Goal: Task Accomplishment & Management: Use online tool/utility

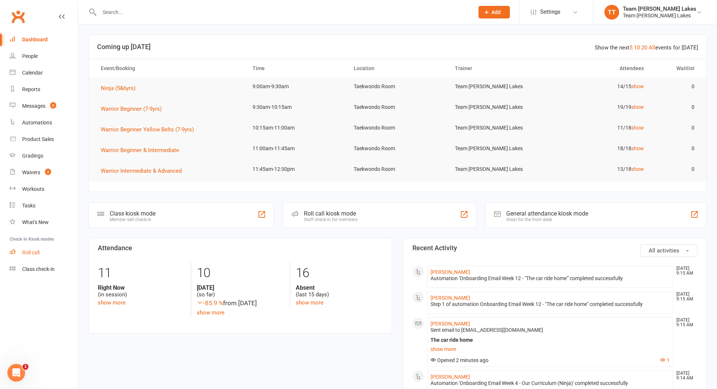
click at [43, 254] on link "Roll call" at bounding box center [44, 252] width 68 height 17
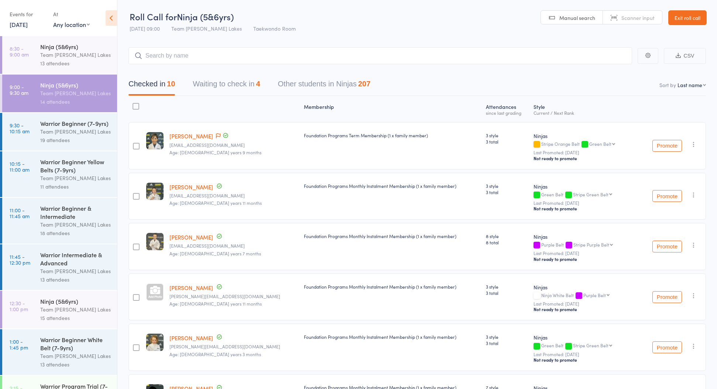
click at [65, 117] on div "Warrior Beginner (7-9yrs) Team [PERSON_NAME] Lakes 19 attendees" at bounding box center [78, 132] width 77 height 38
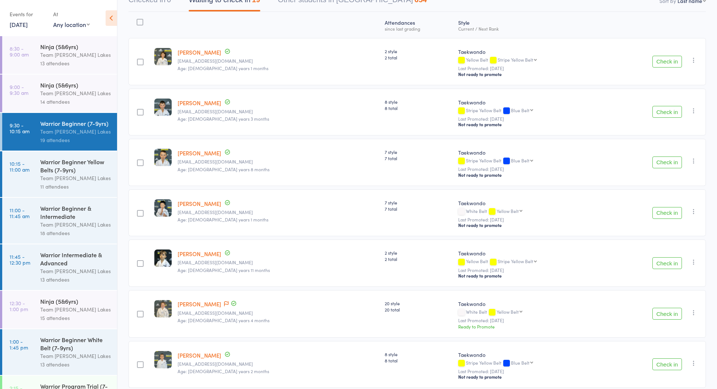
scroll to position [92, 0]
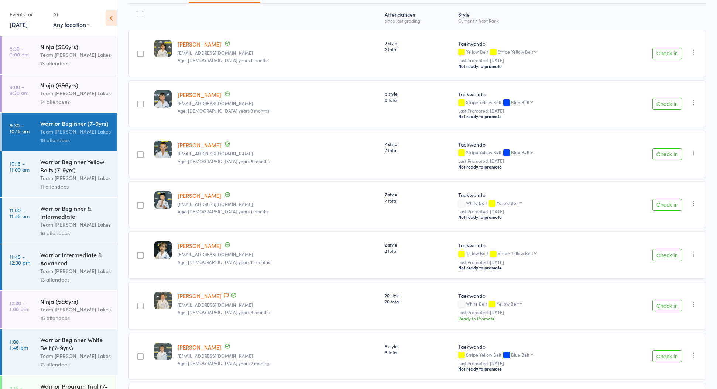
click at [244, 251] on div "Kobe Gesovski gesovski.a@gmail.com Age: 6 years 11 months" at bounding box center [278, 255] width 207 height 47
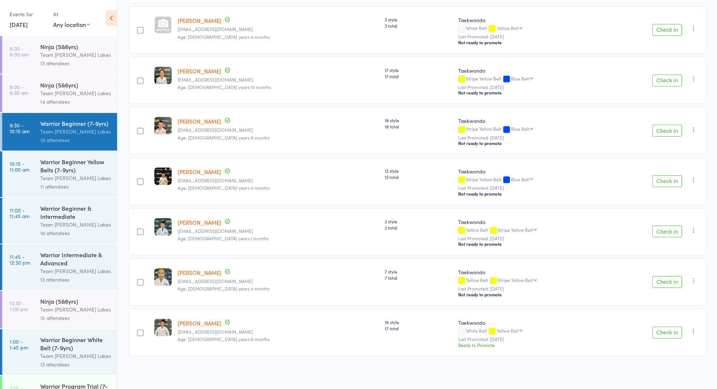
scroll to position [725, 0]
click at [71, 161] on div "Warrior Beginner Yellow Belts (7-9yrs)" at bounding box center [75, 166] width 71 height 16
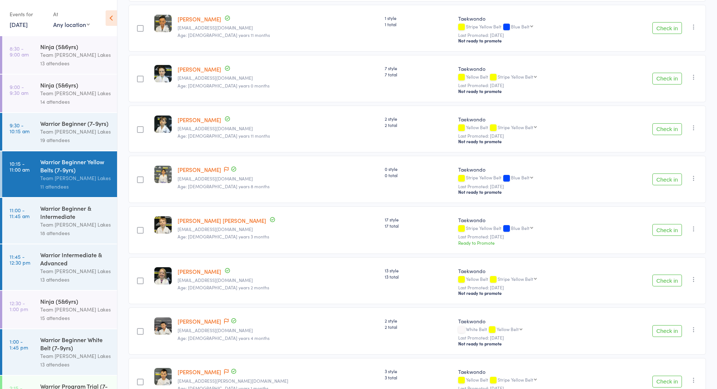
scroll to position [168, 0]
click at [72, 208] on div "Warrior Beginner & Intermediate" at bounding box center [75, 212] width 71 height 16
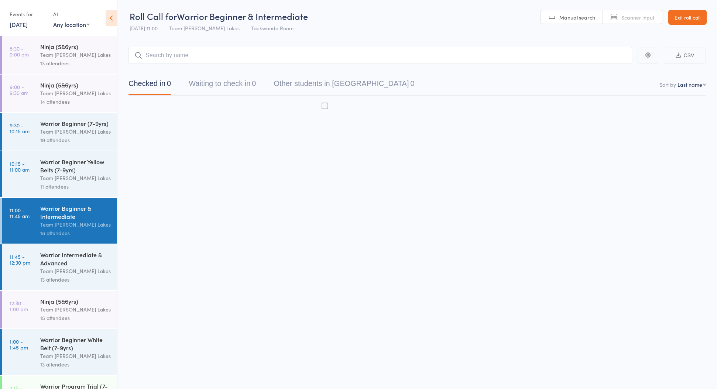
scroll to position [5, 0]
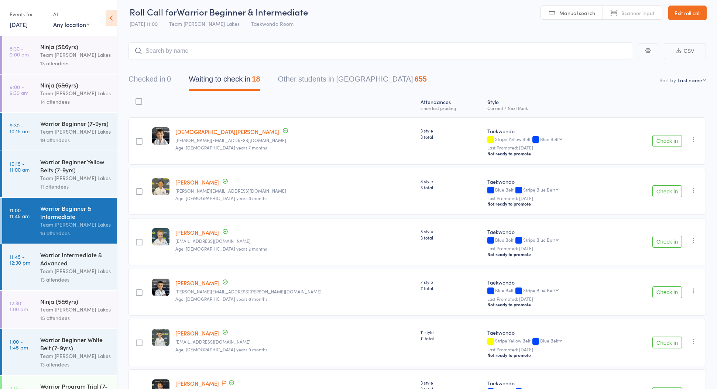
click at [65, 181] on div "Team [PERSON_NAME] Lakes" at bounding box center [75, 178] width 71 height 8
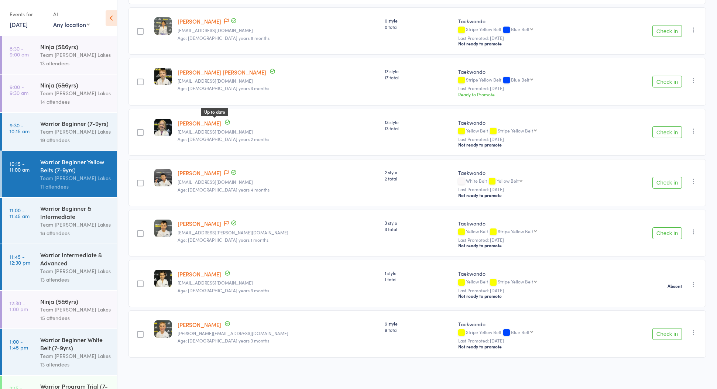
scroll to position [318, 0]
click at [92, 205] on div "Warrior Beginner & Intermediate" at bounding box center [75, 212] width 71 height 16
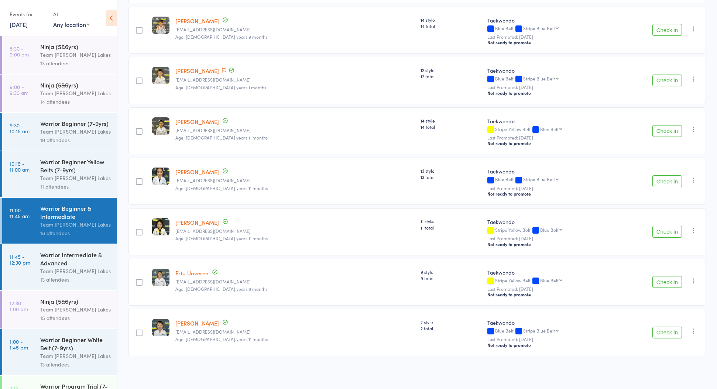
scroll to position [674, 0]
click at [95, 259] on div "Warrior Intermediate & Advanced" at bounding box center [75, 259] width 71 height 16
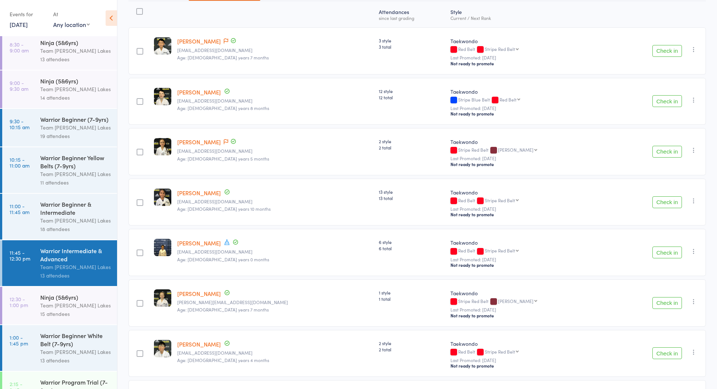
scroll to position [116, 0]
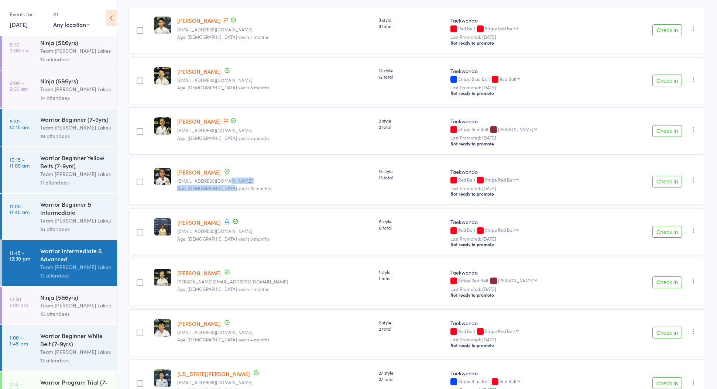
click at [240, 189] on div "Atten­dances since last grading Style Current / Next Rank edit Nicholas Augusta…" at bounding box center [418, 321] width 578 height 683
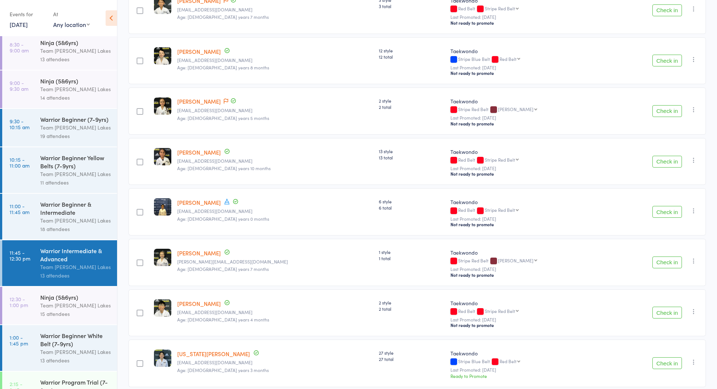
click at [242, 189] on div "Atten­dances since last grading Style Current / Next Rank edit Nicholas Augusta…" at bounding box center [418, 301] width 578 height 683
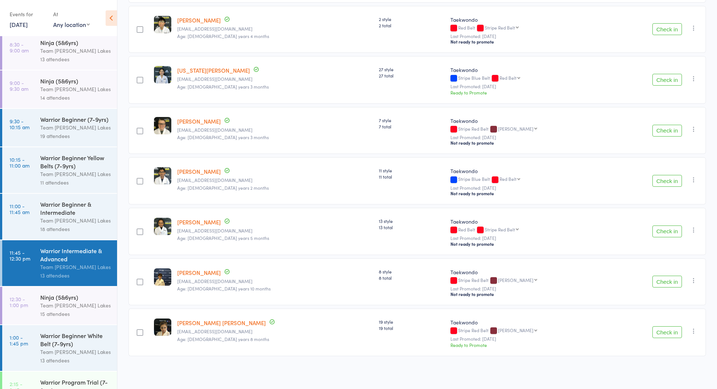
scroll to position [421, 0]
click at [106, 298] on div "Ninja (5&6yrs)" at bounding box center [75, 297] width 71 height 8
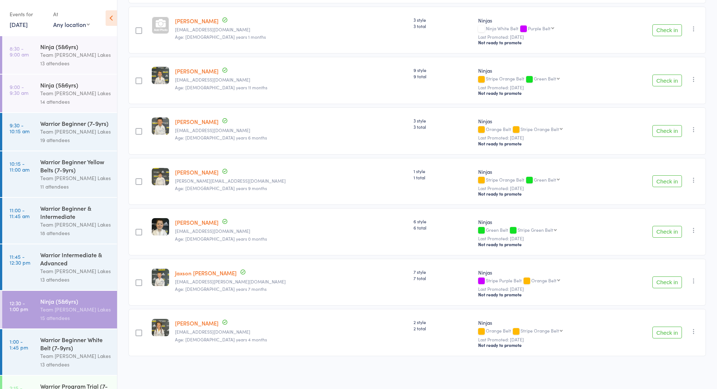
scroll to position [523, 0]
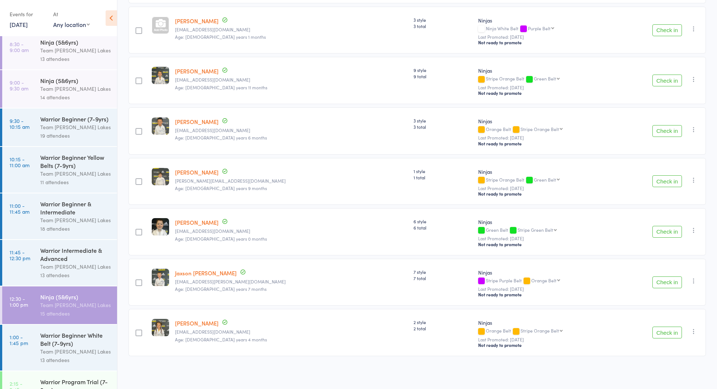
click at [69, 374] on div "Warrior Program Trial (7-9yrs) Team Carlo Taylors Lakes 1 attendee" at bounding box center [78, 395] width 77 height 46
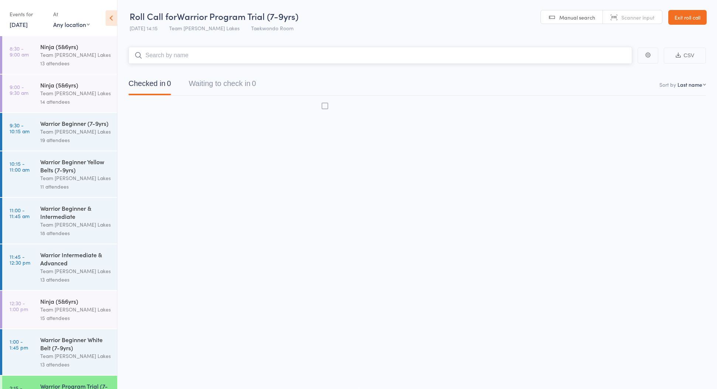
scroll to position [5, 0]
click at [82, 362] on div "13 attendees" at bounding box center [75, 364] width 71 height 8
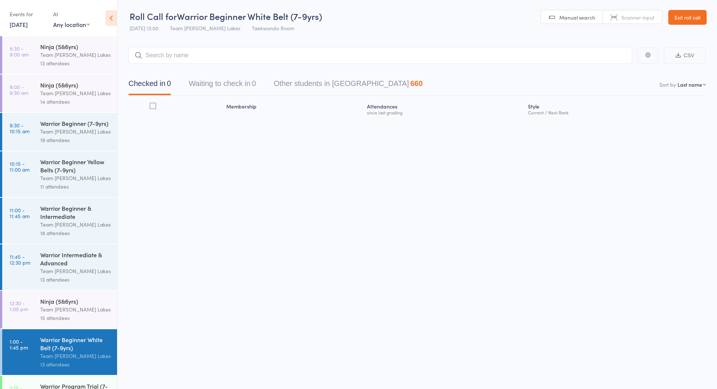
click at [82, 362] on div "13 attendees" at bounding box center [75, 364] width 71 height 8
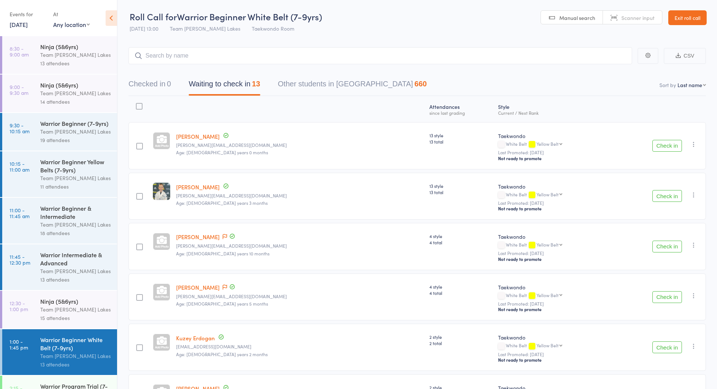
click at [96, 266] on div "Warrior Intermediate & Advanced" at bounding box center [75, 259] width 71 height 16
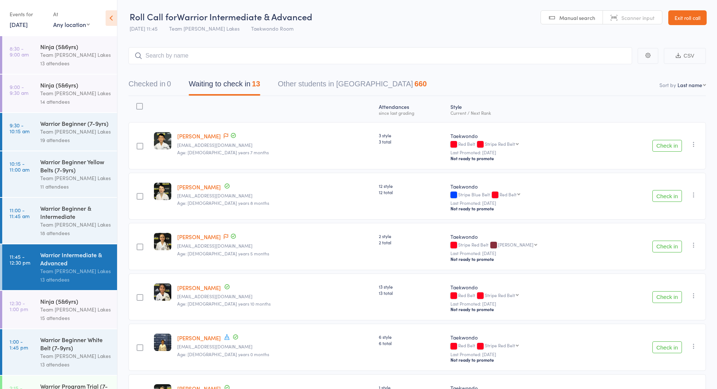
click at [86, 215] on div "Warrior Beginner & Intermediate" at bounding box center [75, 212] width 71 height 16
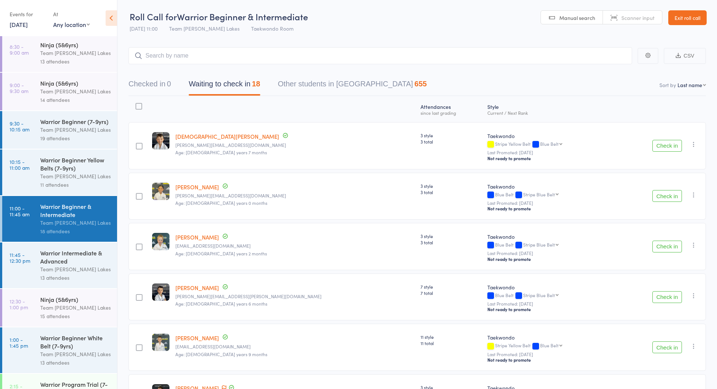
click at [78, 102] on div "14 attendees" at bounding box center [75, 100] width 71 height 8
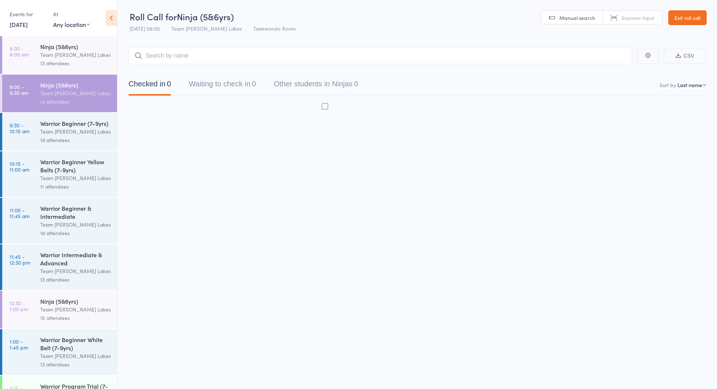
click at [78, 102] on div "14 attendees" at bounding box center [75, 102] width 71 height 8
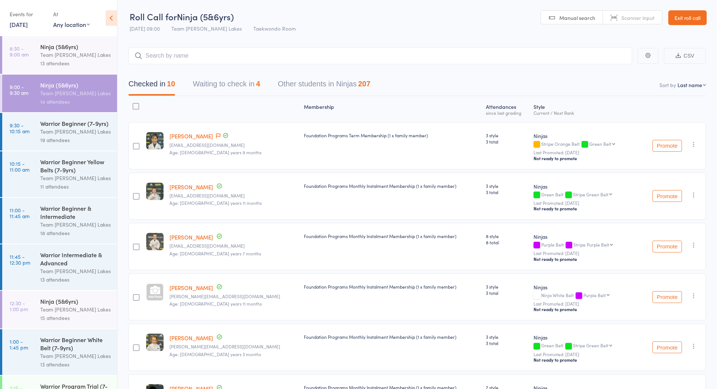
click at [218, 82] on button "Waiting to check in 4" at bounding box center [226, 86] width 67 height 20
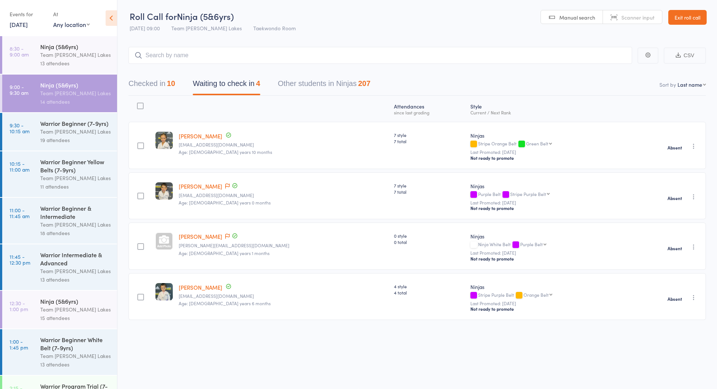
scroll to position [5, 0]
click at [61, 123] on div "Warrior Beginner (7-9yrs)" at bounding box center [75, 123] width 71 height 8
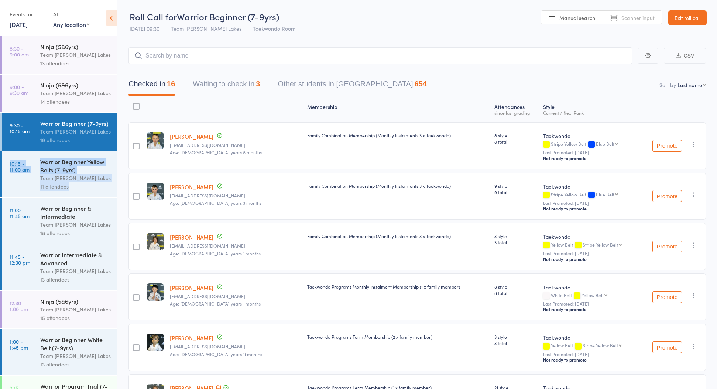
click at [96, 190] on div "11 attendees" at bounding box center [75, 186] width 71 height 8
click at [96, 189] on div "11 attendees" at bounding box center [75, 186] width 71 height 8
click at [97, 189] on div "11 attendees" at bounding box center [75, 186] width 71 height 8
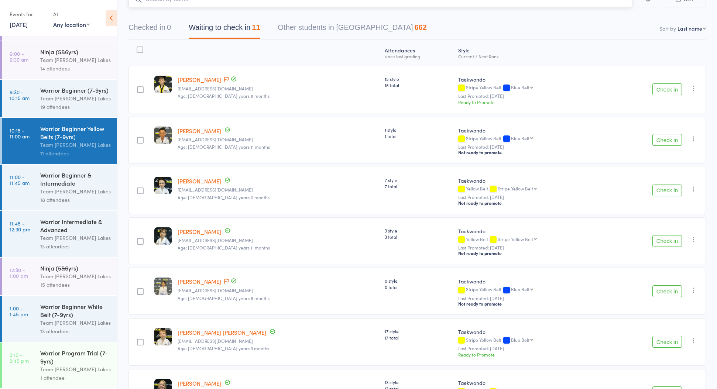
scroll to position [57, 0]
click at [21, 359] on time "2:15 - 2:45 pm" at bounding box center [19, 358] width 19 height 12
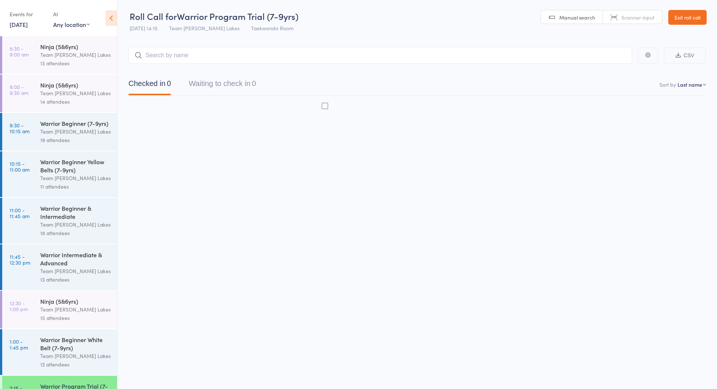
scroll to position [5, 0]
